Goal: Transaction & Acquisition: Purchase product/service

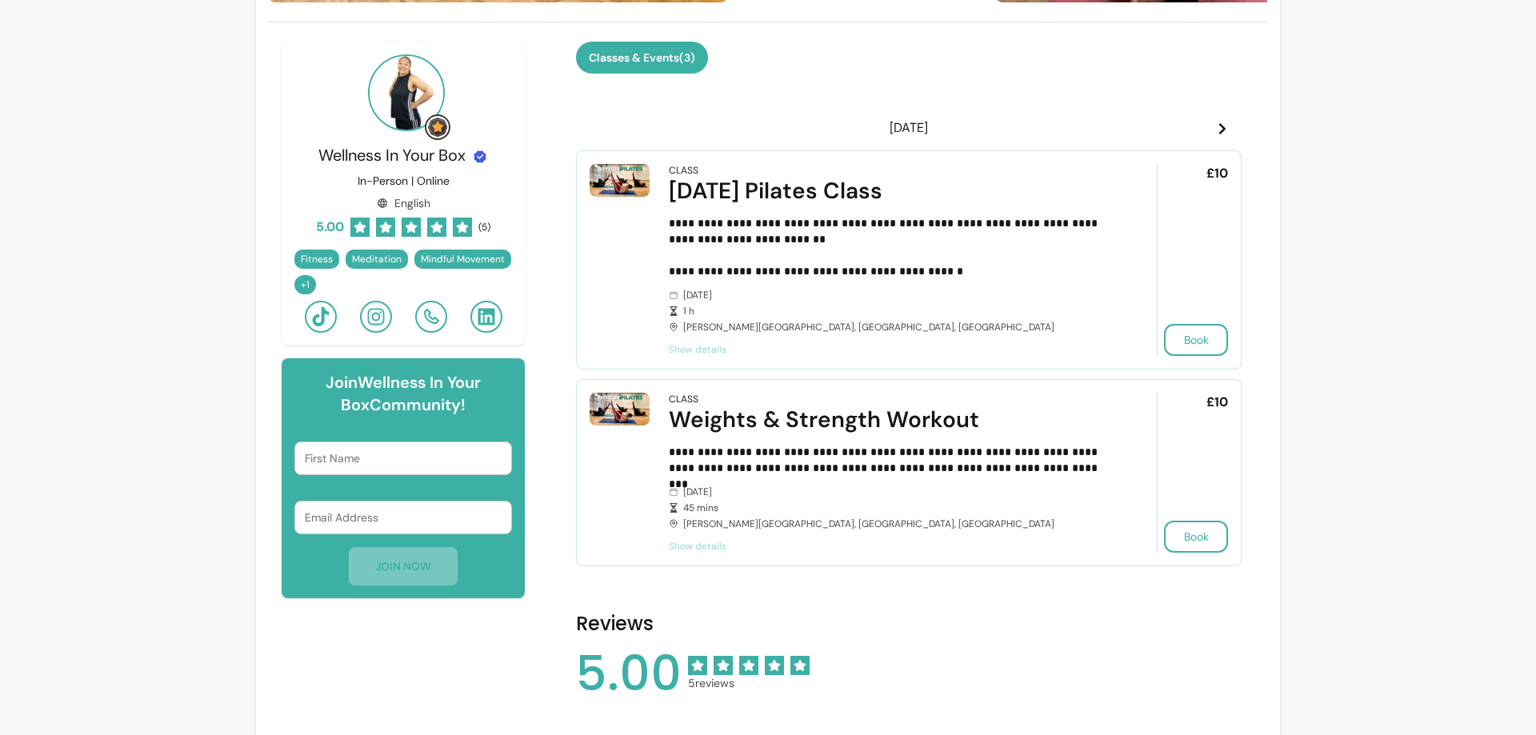
scroll to position [460, 0]
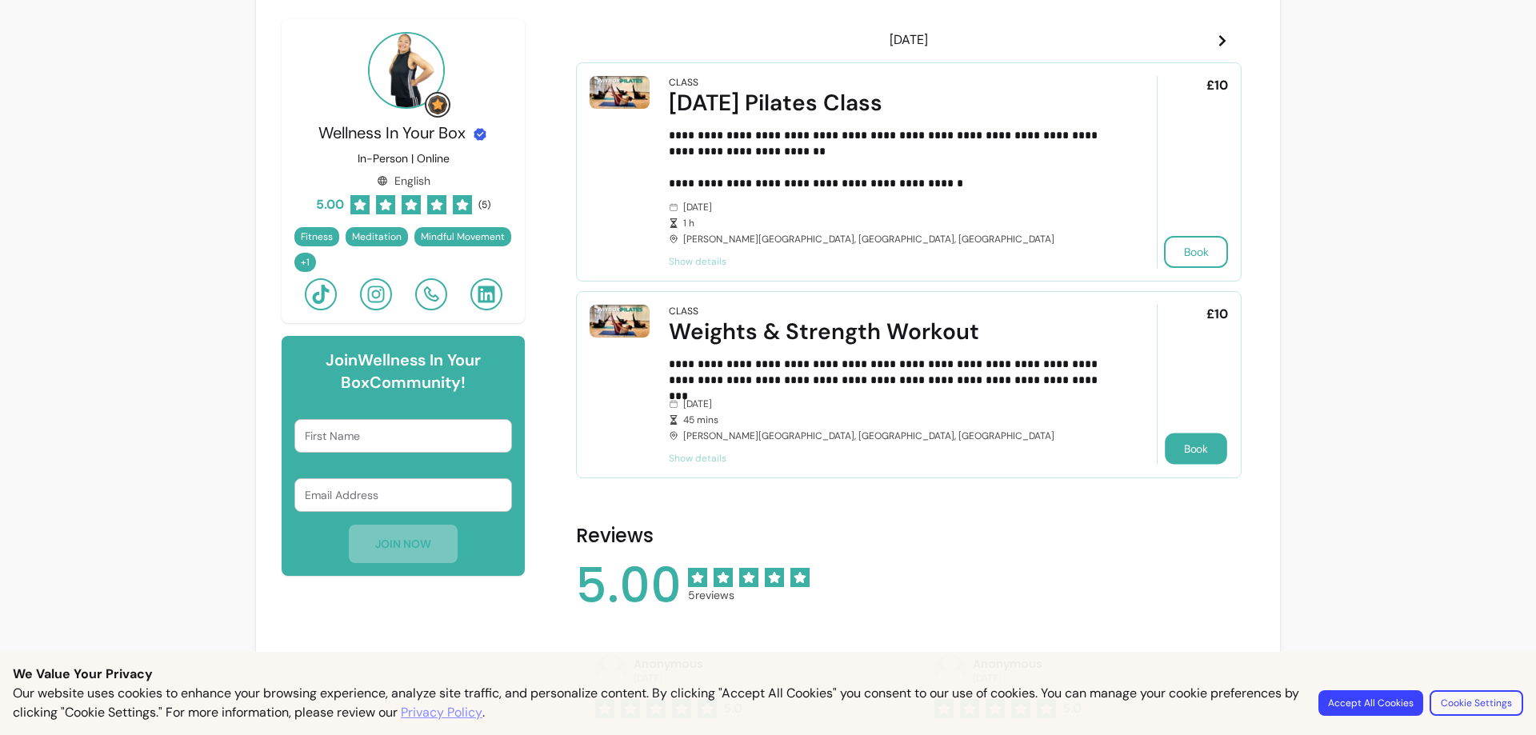
click at [1193, 453] on button "Book" at bounding box center [1196, 449] width 62 height 31
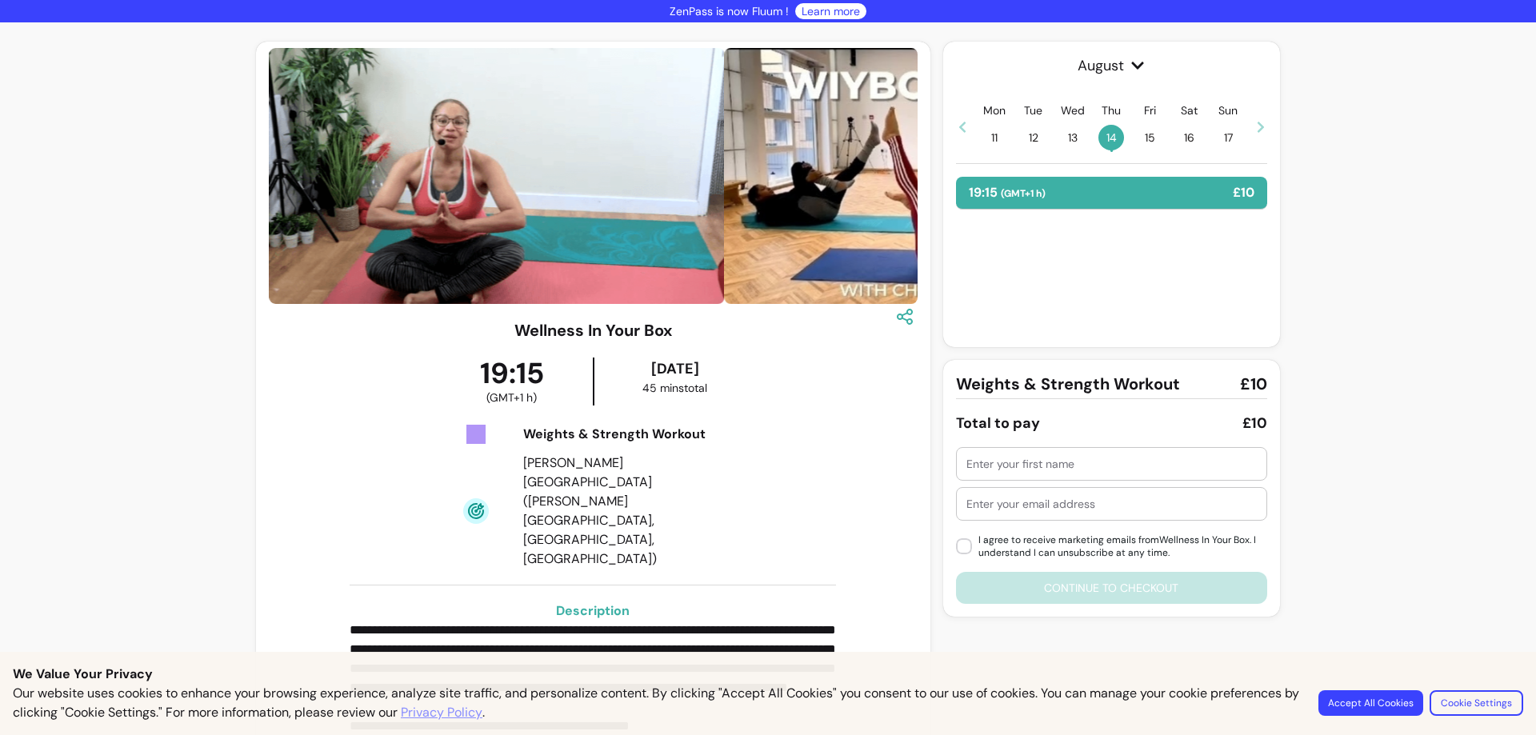
click at [959, 470] on div at bounding box center [1112, 464] width 310 height 32
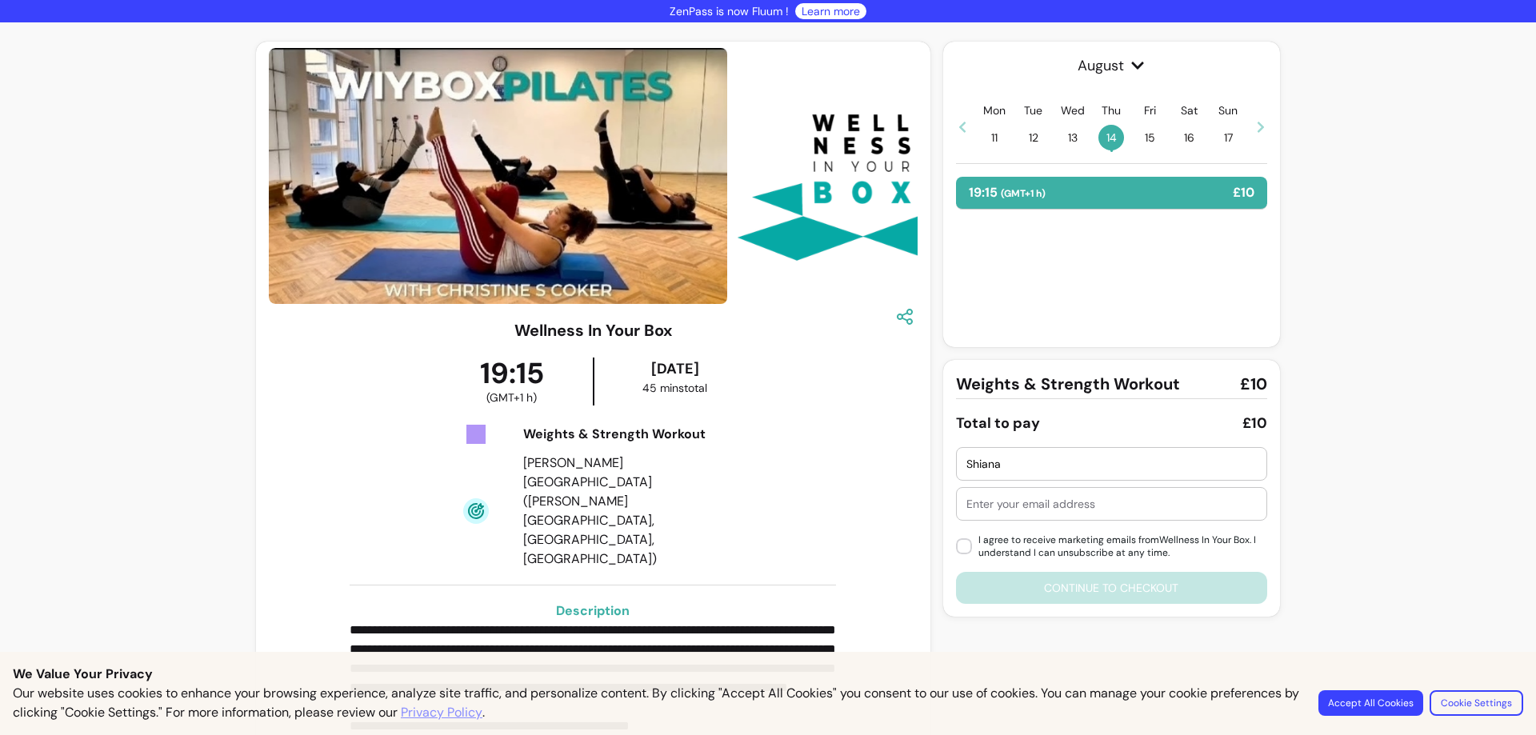
type input "Shiana"
click at [971, 506] on input "text" at bounding box center [1112, 504] width 290 height 16
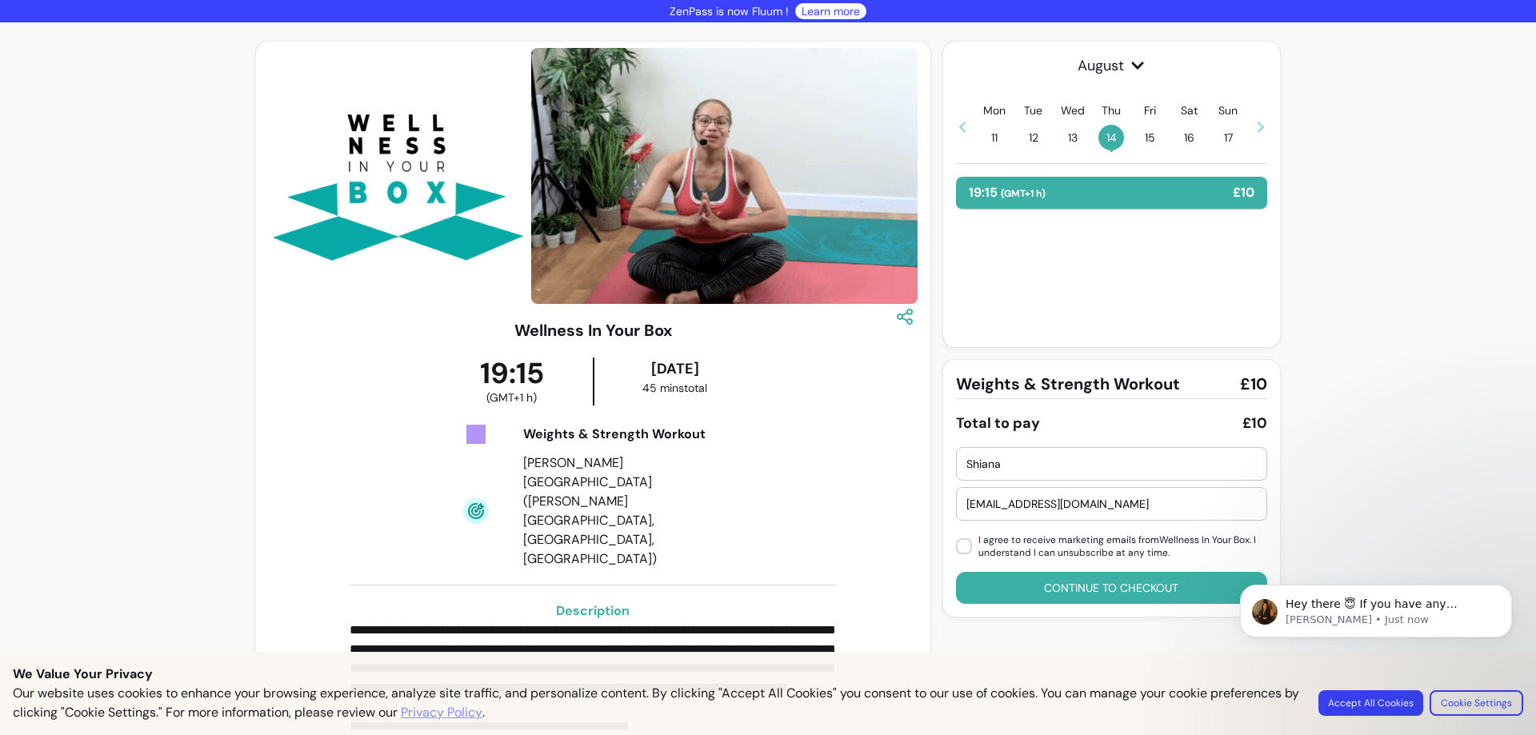
type input "[EMAIL_ADDRESS][DOMAIN_NAME]"
click at [1098, 586] on button "Continue to checkout" at bounding box center [1111, 588] width 302 height 31
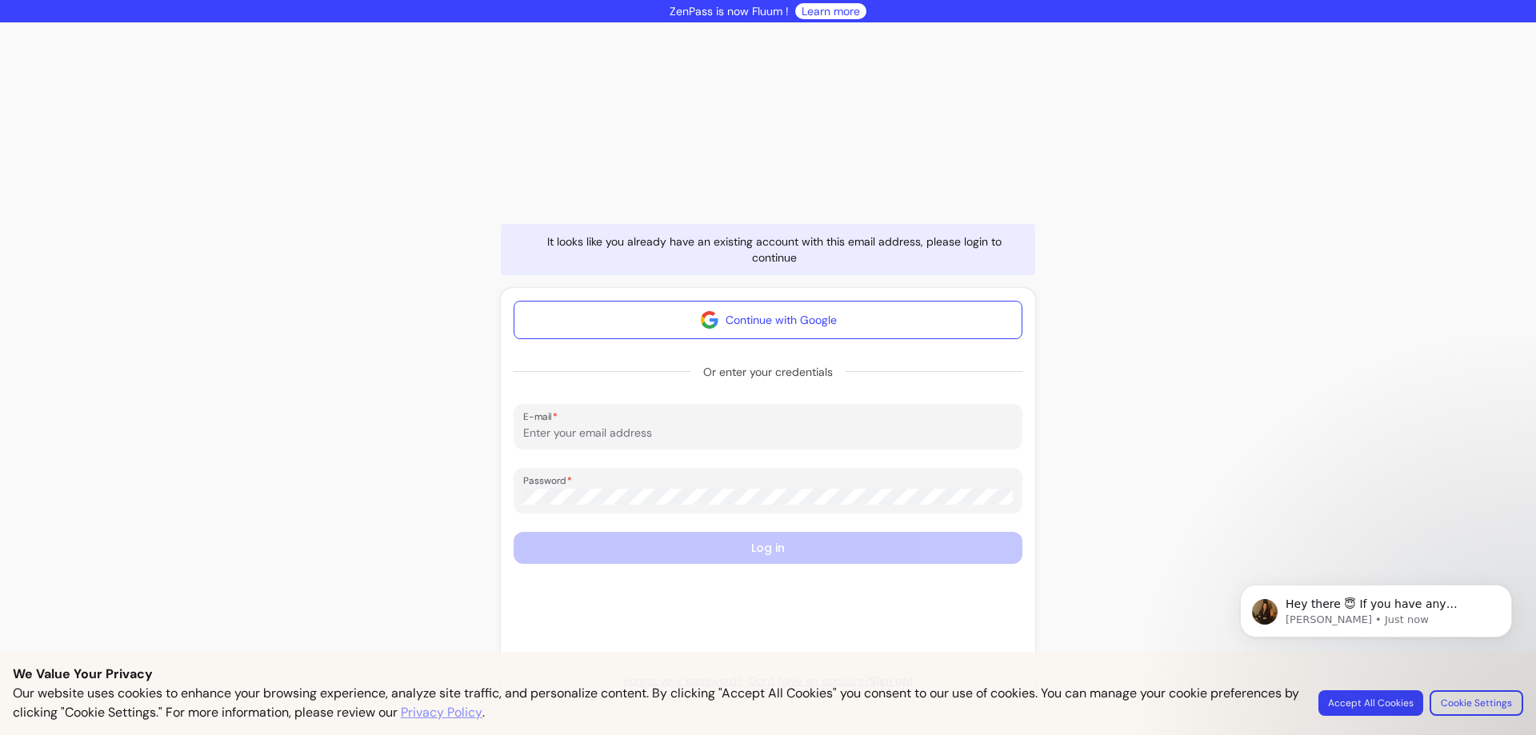
click at [573, 430] on input "E-mail" at bounding box center [768, 433] width 490 height 16
type input "[EMAIL_ADDRESS][DOMAIN_NAME]"
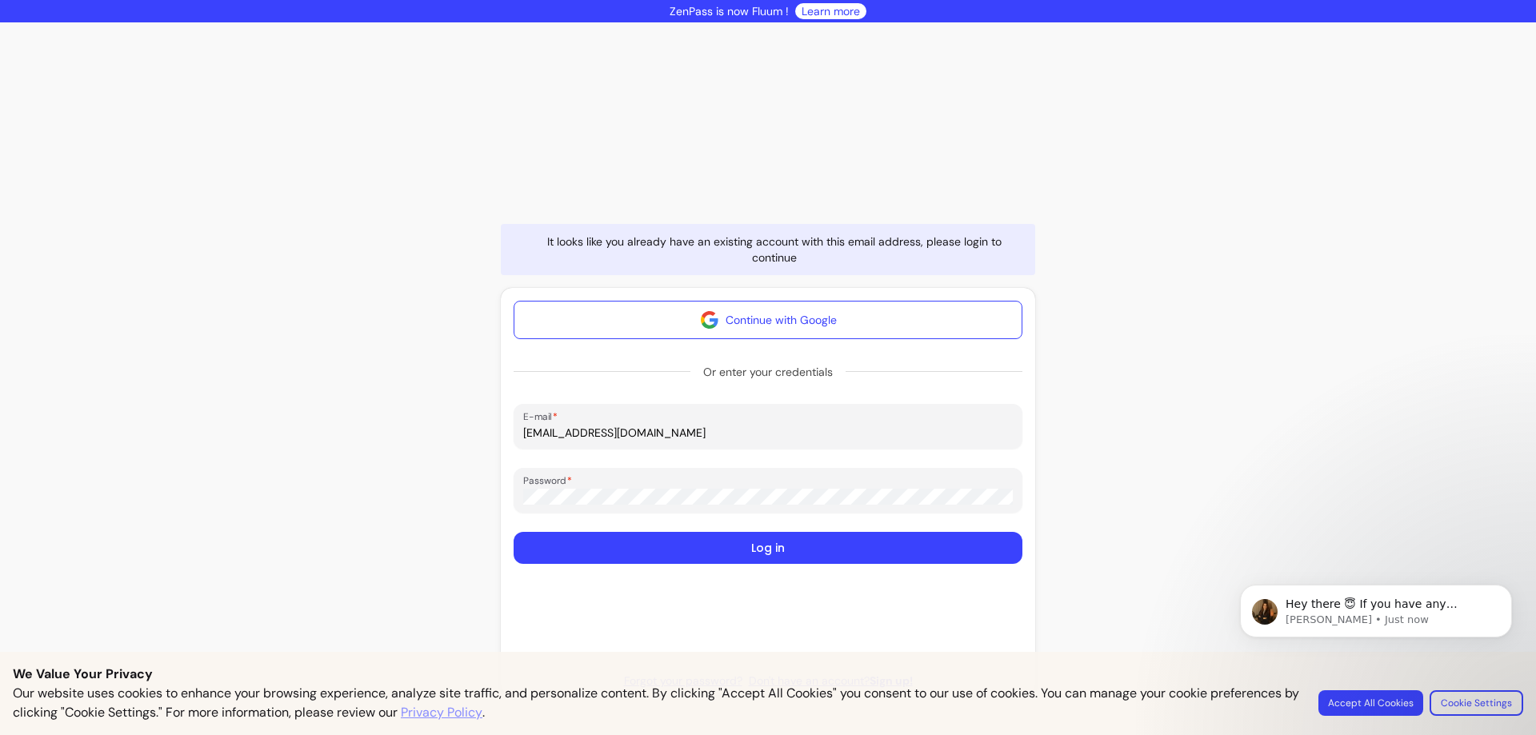
click at [800, 608] on form "Continue with Google Or enter your credentials E-mail [EMAIL_ADDRESS][DOMAIN_NA…" at bounding box center [768, 477] width 509 height 353
click at [773, 545] on button "Log in" at bounding box center [768, 548] width 509 height 32
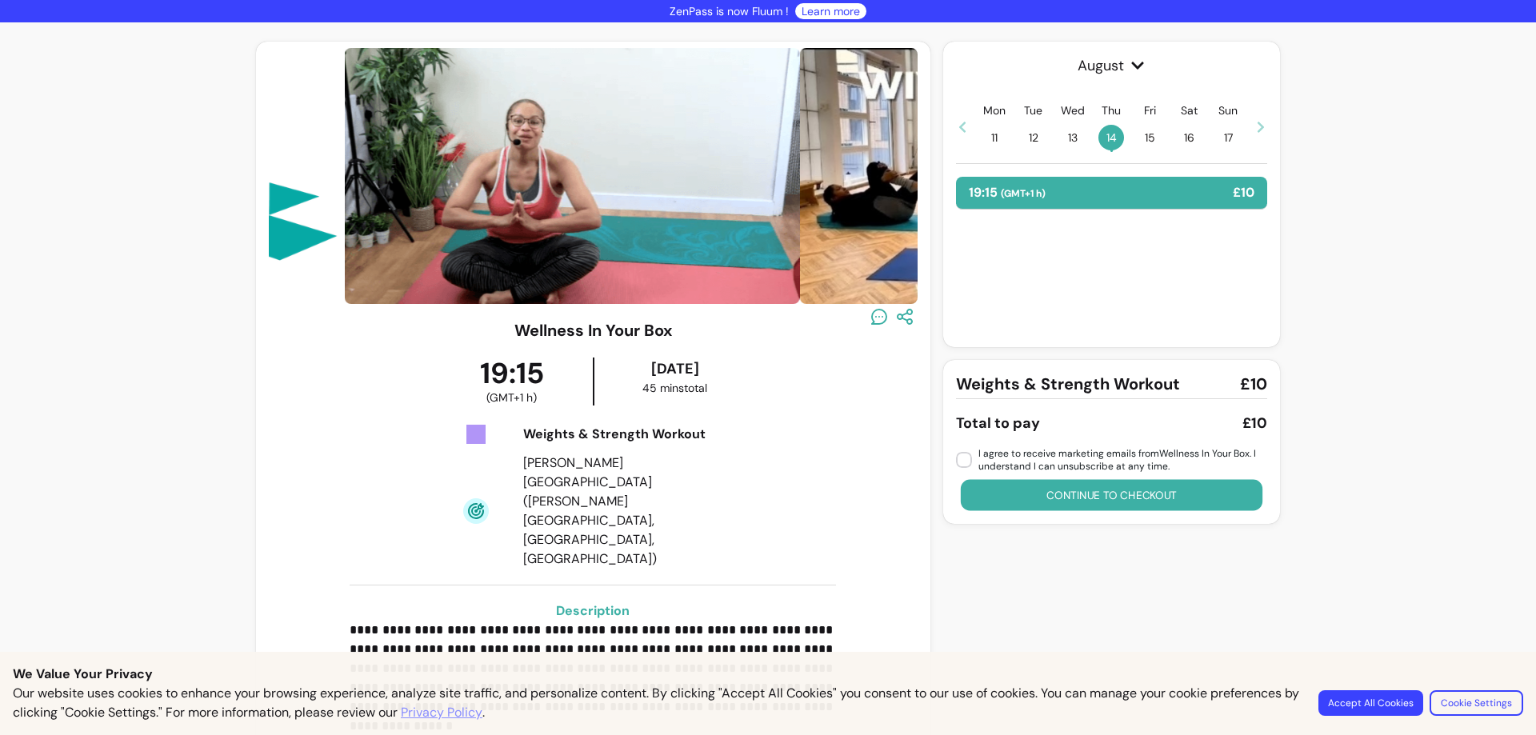
click at [1108, 497] on button "Continue to checkout" at bounding box center [1111, 495] width 302 height 31
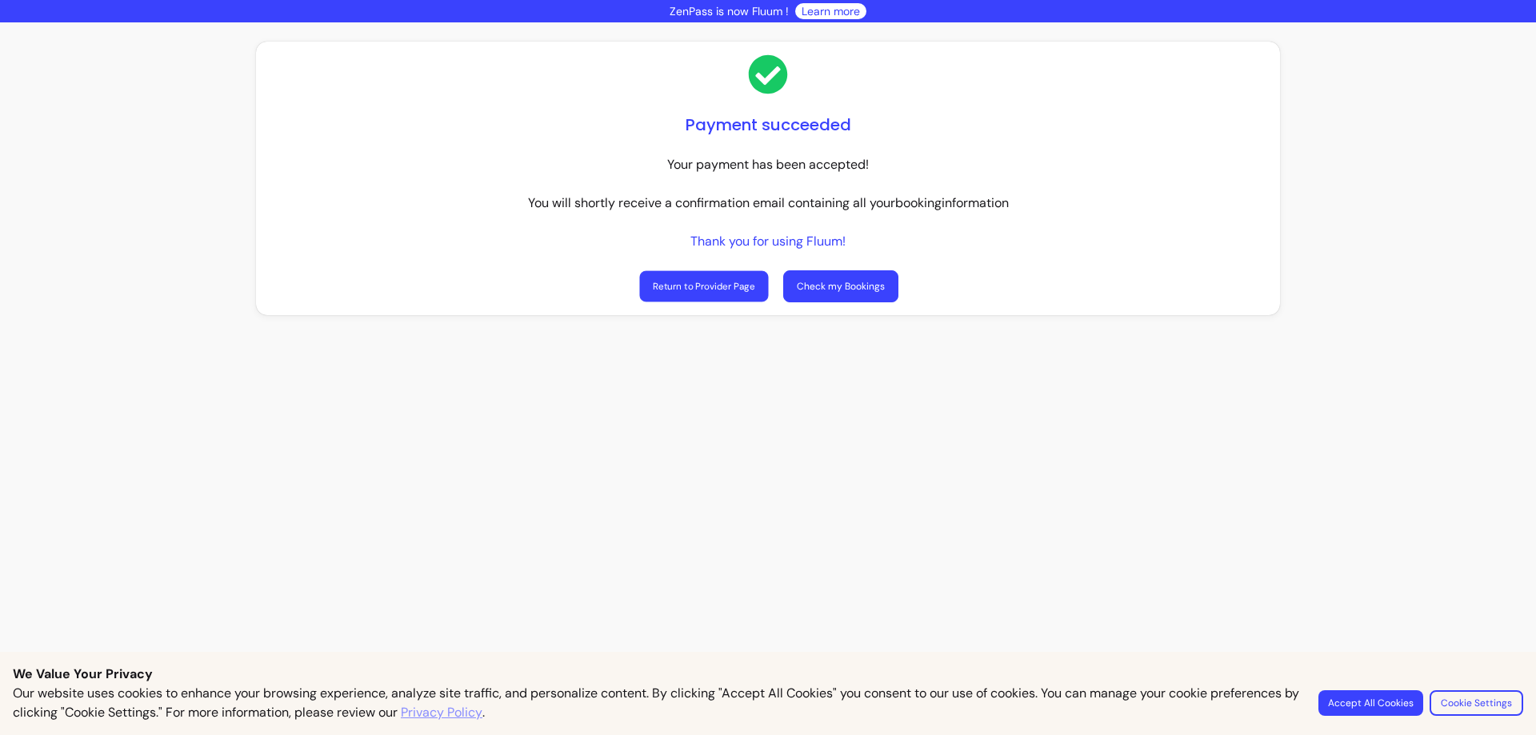
click at [670, 291] on link "Return to Provider Page" at bounding box center [703, 286] width 129 height 31
